Goal: Task Accomplishment & Management: Use online tool/utility

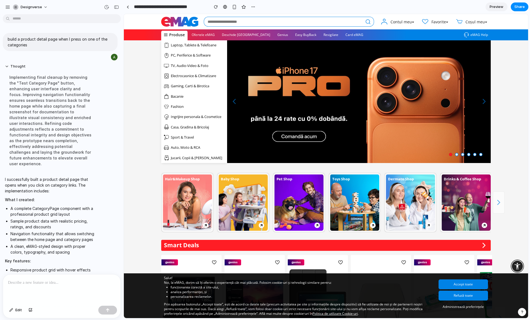
scroll to position [127, 0]
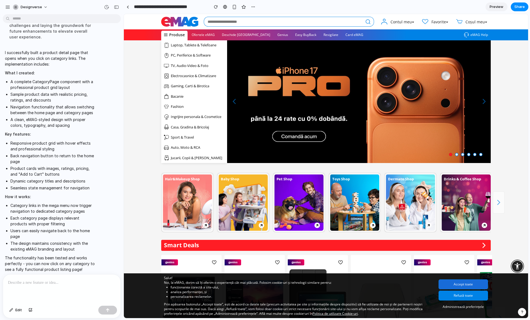
click at [467, 285] on button "Accept toate" at bounding box center [462, 284] width 49 height 10
click at [205, 43] on span "Laptop, Tablete & Telefoane" at bounding box center [194, 45] width 46 height 5
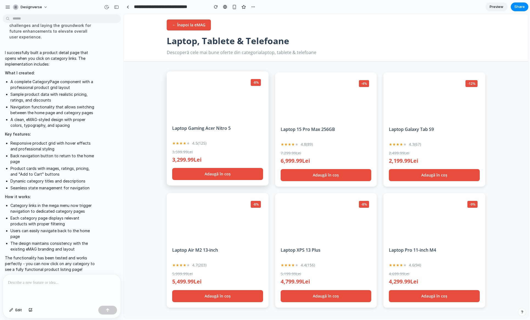
click at [216, 132] on h3 "Laptop Gaming Acer Nitro 5" at bounding box center [217, 131] width 91 height 12
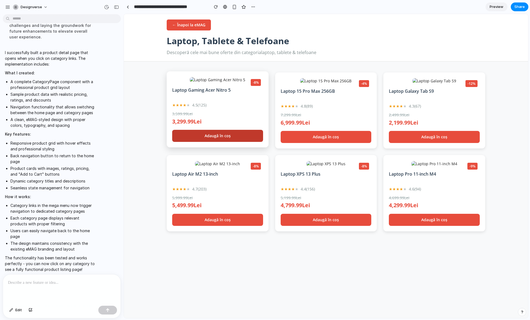
click at [207, 142] on button "Adaugă în coș" at bounding box center [217, 136] width 91 height 12
click at [208, 142] on button "Adaugă în coș" at bounding box center [217, 136] width 91 height 12
click at [185, 23] on button "← Înapoi la eMAG" at bounding box center [189, 24] width 44 height 11
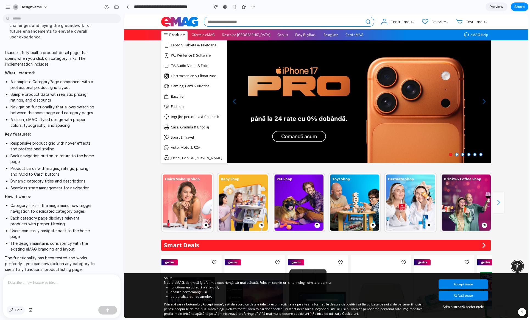
click at [16, 309] on span "Edit" at bounding box center [18, 309] width 7 height 5
click at [175, 97] on div at bounding box center [326, 166] width 404 height 304
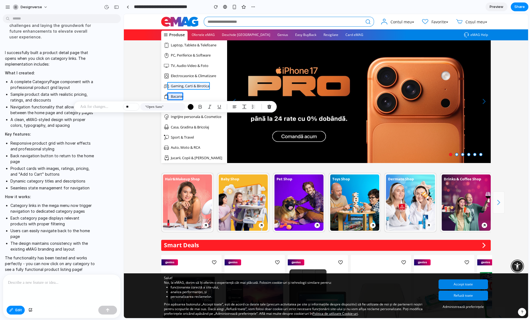
click at [175, 88] on div at bounding box center [326, 166] width 404 height 304
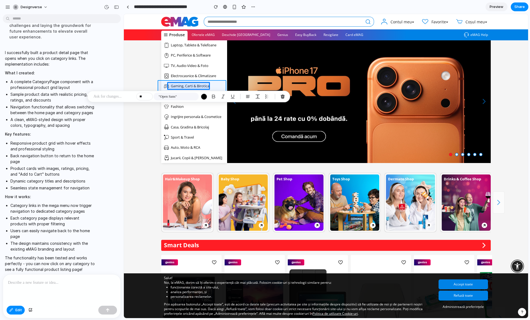
click at [221, 83] on div at bounding box center [326, 166] width 404 height 304
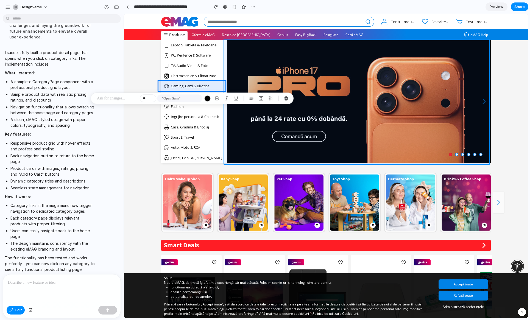
click at [288, 79] on div at bounding box center [326, 166] width 404 height 304
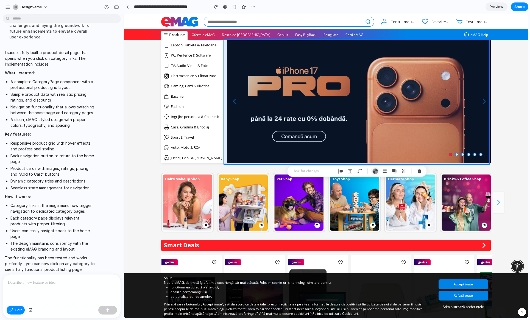
click at [376, 172] on div "button" at bounding box center [375, 171] width 6 height 6
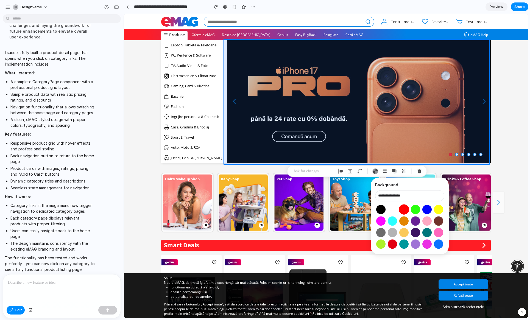
click at [405, 208] on button "Select color oklch(0.63 0.26 29)" at bounding box center [404, 210] width 10 height 10
type input "**********"
click at [418, 172] on div "button" at bounding box center [419, 171] width 5 height 5
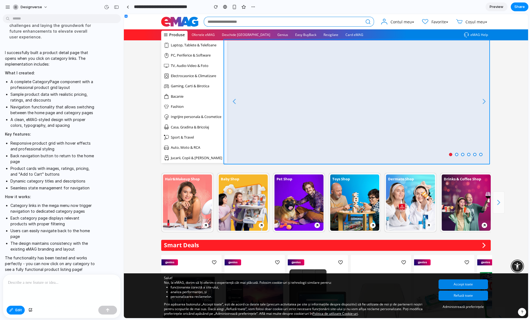
click at [384, 115] on div at bounding box center [326, 166] width 404 height 304
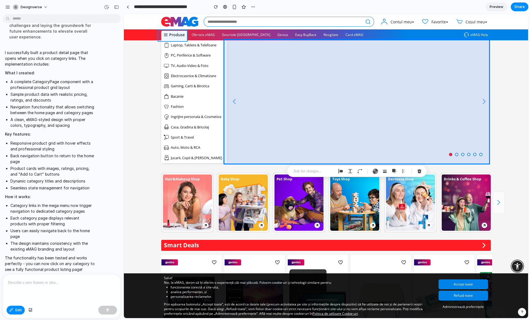
click at [203, 36] on div at bounding box center [326, 166] width 404 height 304
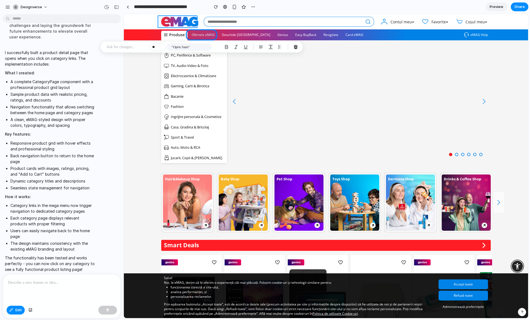
click at [174, 23] on div at bounding box center [326, 166] width 404 height 304
click at [138, 119] on section at bounding box center [326, 102] width 404 height 125
click at [20, 308] on span "Edit" at bounding box center [18, 309] width 7 height 5
click at [12, 308] on button "Edit" at bounding box center [16, 310] width 18 height 9
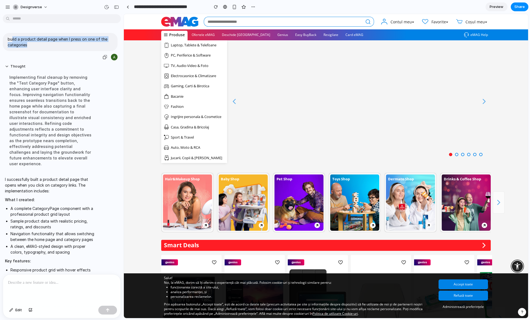
drag, startPoint x: 29, startPoint y: 39, endPoint x: 59, endPoint y: 47, distance: 31.8
click at [59, 47] on p "build a product detail page when I press on one of the categories" at bounding box center [60, 42] width 105 height 12
click at [53, 38] on p "build a product detail page when I press on one of the categories" at bounding box center [60, 42] width 105 height 12
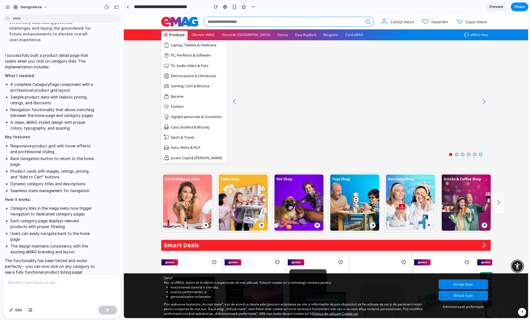
scroll to position [127, 0]
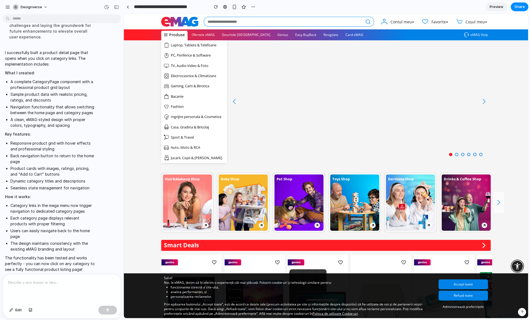
click at [192, 46] on span "Laptop, Tablete & Telefoane" at bounding box center [194, 45] width 46 height 5
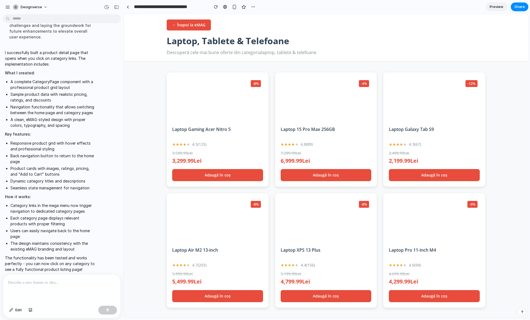
scroll to position [1, 0]
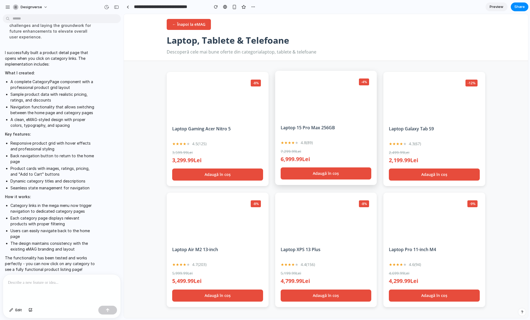
click at [325, 161] on div "6,999.99 Lei" at bounding box center [326, 159] width 91 height 8
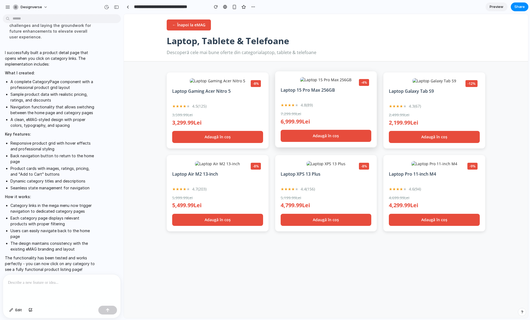
click at [325, 126] on div "6,999.99 Lei" at bounding box center [326, 122] width 91 height 8
click at [326, 142] on button "Adaugă în coș" at bounding box center [326, 136] width 91 height 12
click at [327, 142] on button "Adaugă în coș" at bounding box center [326, 136] width 91 height 12
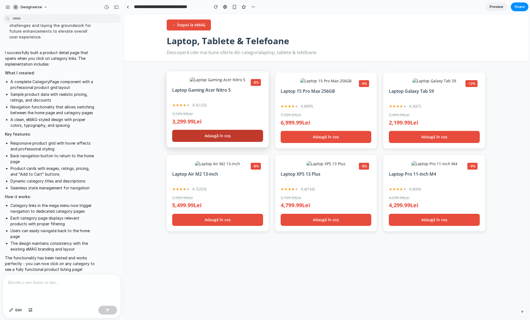
click at [221, 142] on button "Adaugă în coș" at bounding box center [217, 136] width 91 height 12
click at [216, 83] on img at bounding box center [217, 79] width 55 height 5
click at [193, 30] on button "← Înapoi la eMAG" at bounding box center [189, 24] width 44 height 11
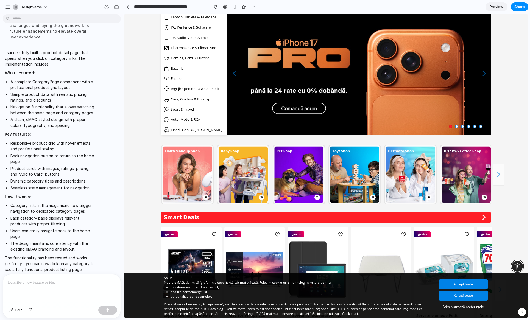
click at [300, 176] on img at bounding box center [298, 175] width 49 height 56
click at [231, 173] on img at bounding box center [243, 175] width 49 height 56
click at [198, 170] on img at bounding box center [187, 175] width 49 height 56
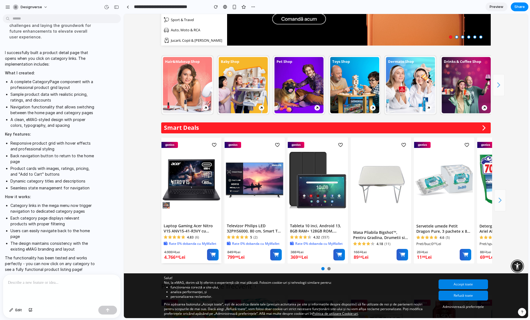
scroll to position [138, 0]
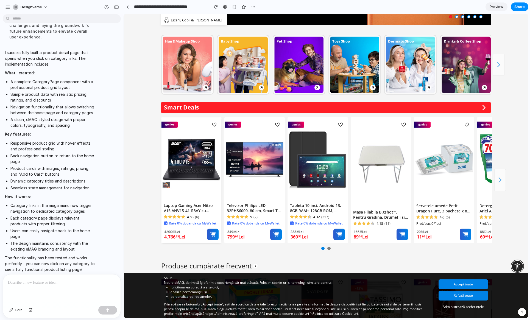
click at [180, 166] on img at bounding box center [192, 160] width 58 height 58
click at [210, 231] on icon "submit" at bounding box center [213, 235] width 12 height 12
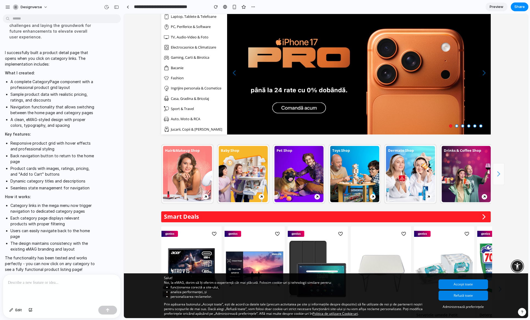
scroll to position [0, 0]
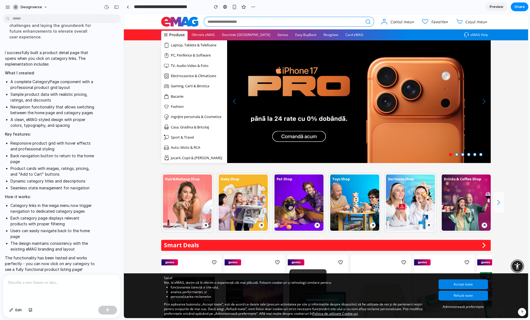
click at [496, 7] on span "Preview" at bounding box center [496, 6] width 14 height 5
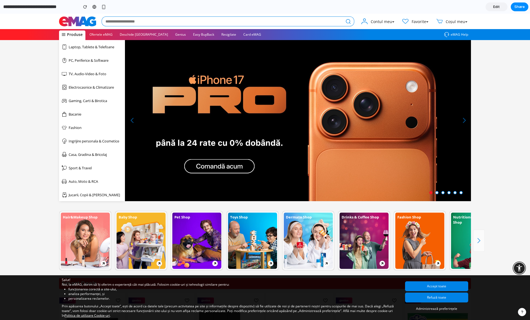
click at [494, 5] on span "Edit" at bounding box center [496, 6] width 7 height 5
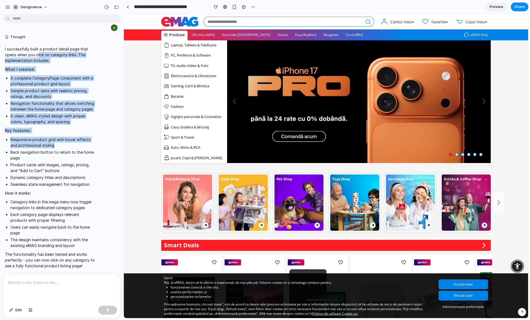
drag, startPoint x: 41, startPoint y: 61, endPoint x: 87, endPoint y: 142, distance: 93.3
click at [87, 142] on span "I successfully built a product detail page that opens when you click on categor…" at bounding box center [51, 157] width 92 height 223
click at [88, 121] on li "A clean, eMAG-styled design with proper colors, typography, and spacing" at bounding box center [53, 119] width 86 height 12
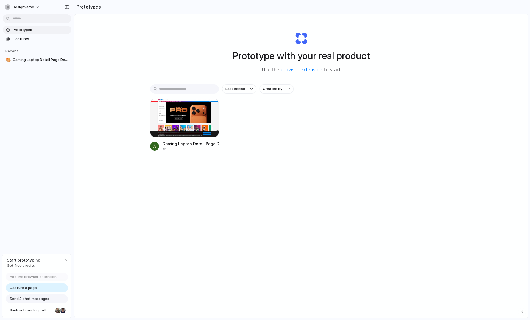
click at [249, 119] on div "Gaming Laptop Detail Page Design 7h" at bounding box center [301, 125] width 302 height 53
